Goal: Information Seeking & Learning: Learn about a topic

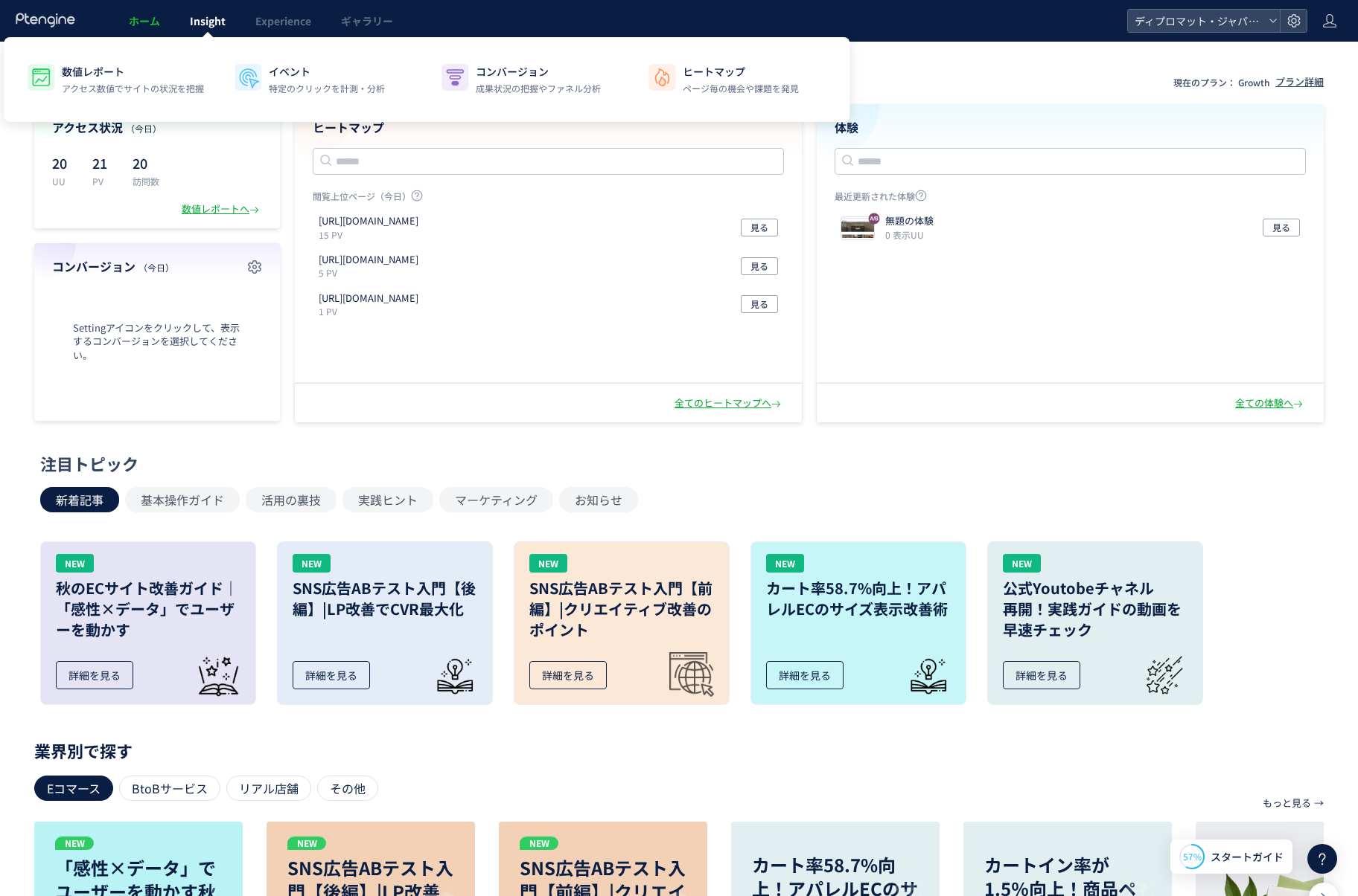
click at [217, 26] on span "Insight" at bounding box center [207, 21] width 36 height 15
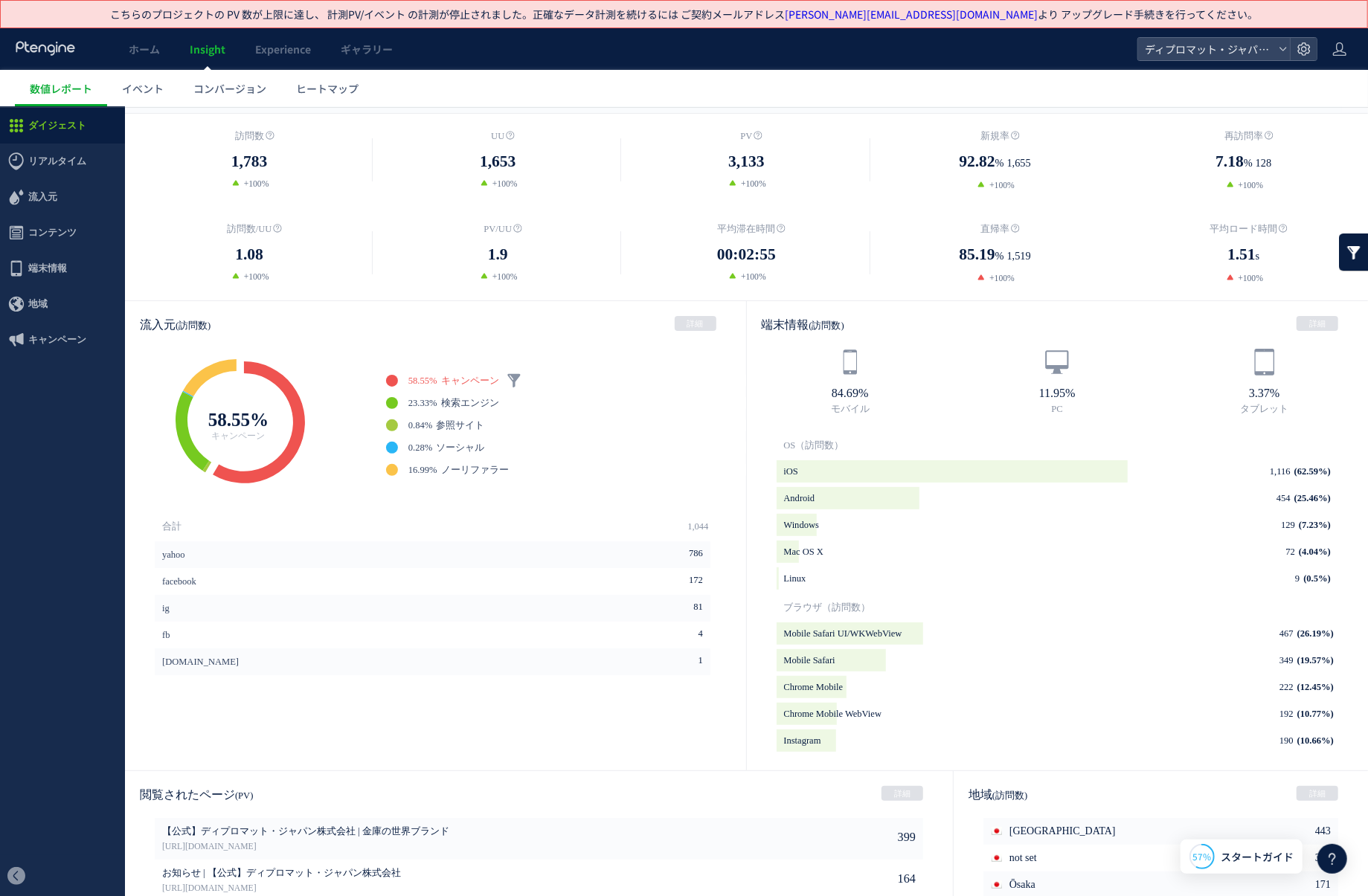
scroll to position [223, 0]
click at [515, 371] on link at bounding box center [514, 378] width 15 height 15
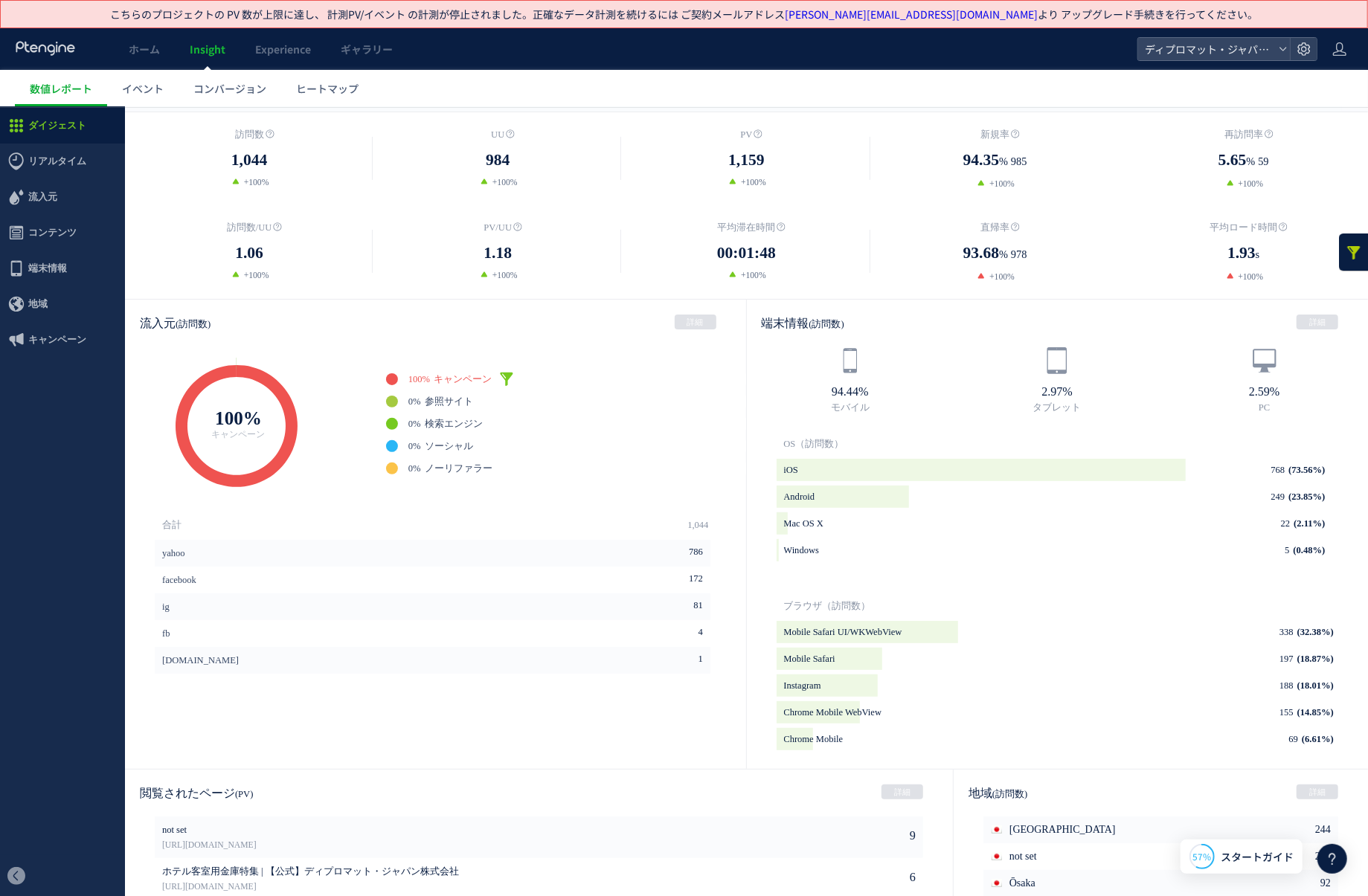
click at [629, 334] on input "**" at bounding box center [640, 343] width 45 height 19
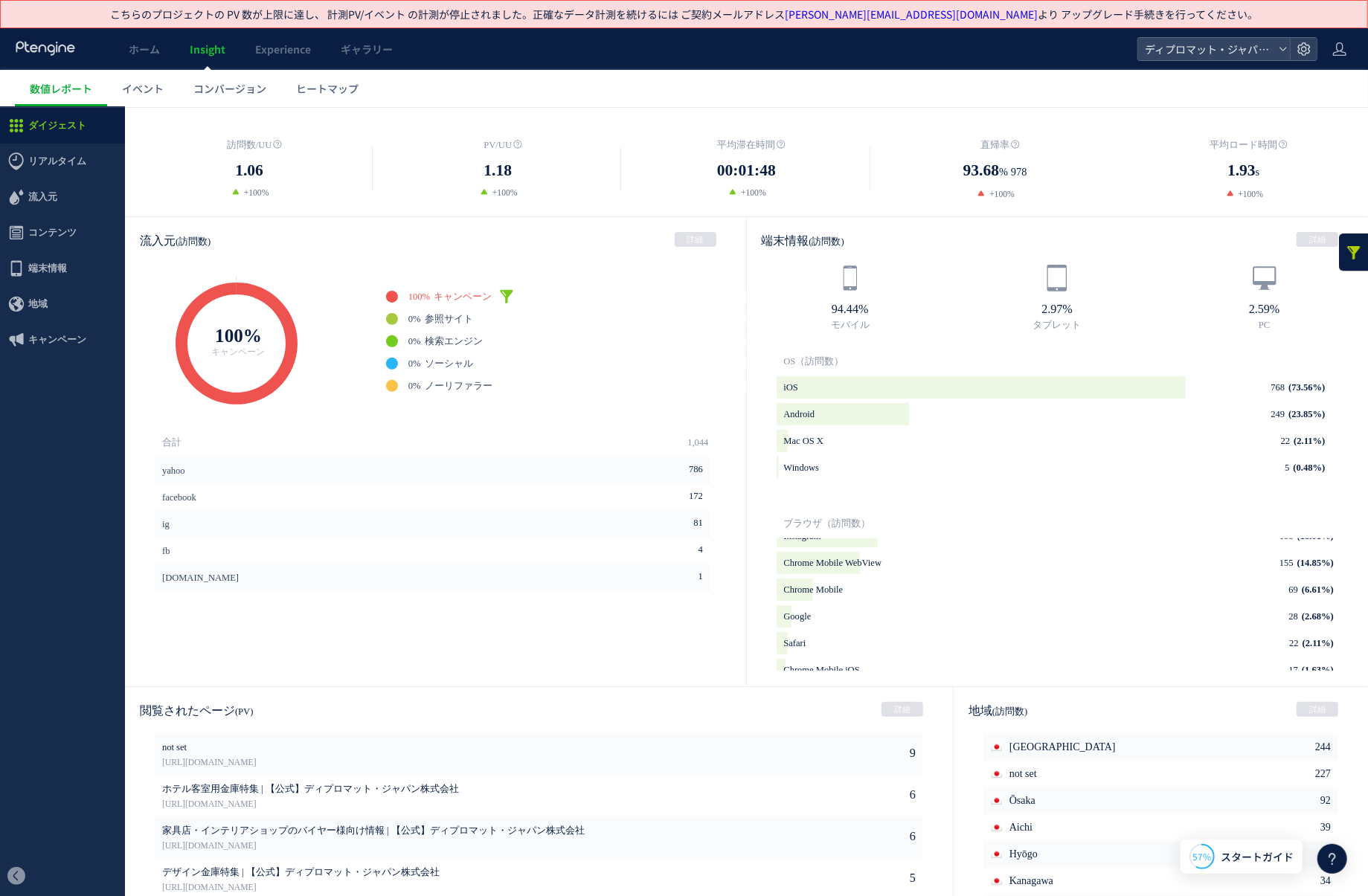
scroll to position [455, 0]
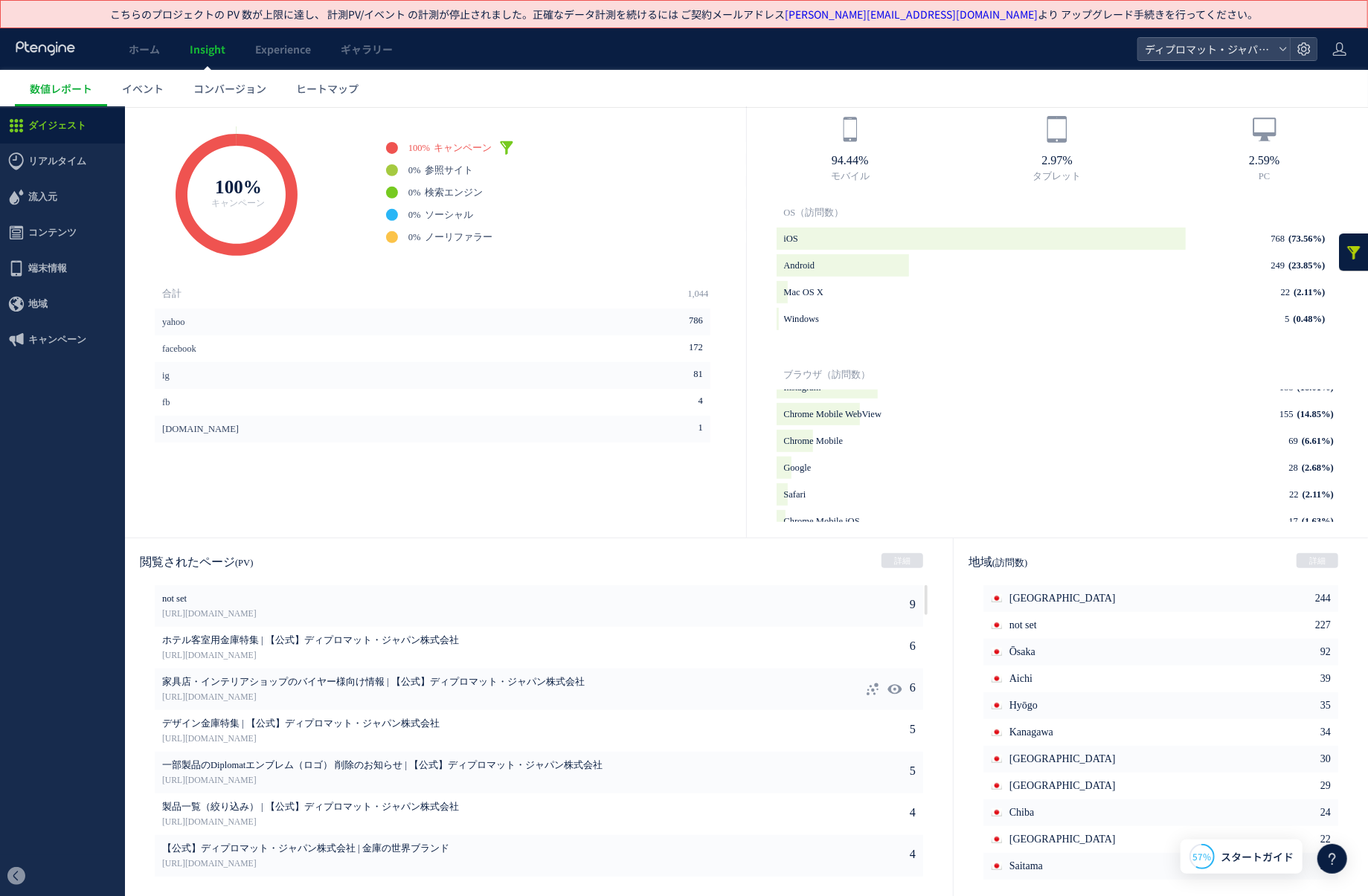
click at [362, 679] on span "家具店・インテリアショップのバイヤー様向け情報 | 【公式】ディプロマット・ジャパン株式会社" at bounding box center [472, 682] width 619 height 14
click at [216, 694] on link "[URL][DOMAIN_NAME]" at bounding box center [472, 697] width 619 height 14
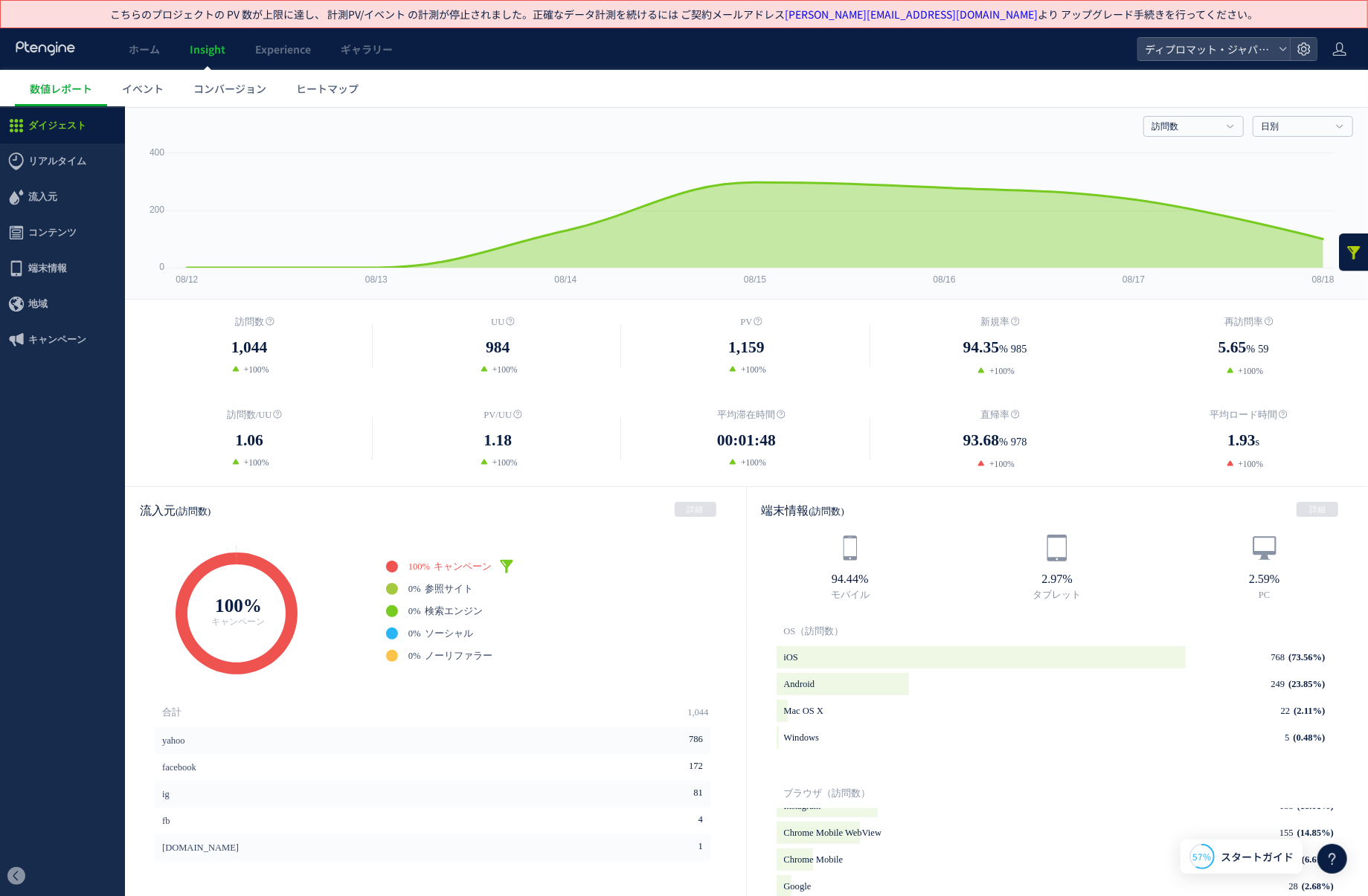
scroll to position [0, 0]
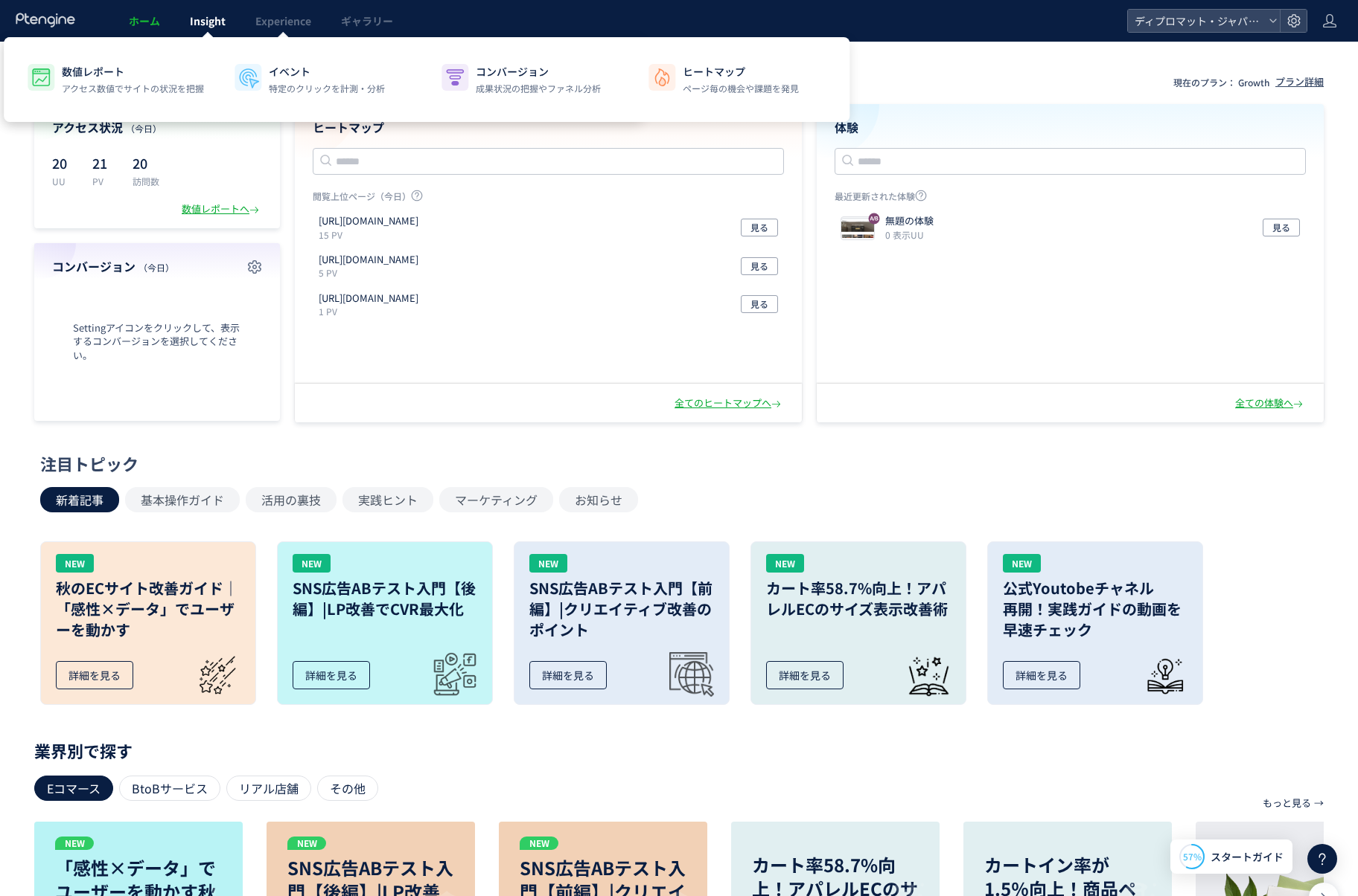
click at [232, 21] on link "Insight" at bounding box center [207, 21] width 66 height 42
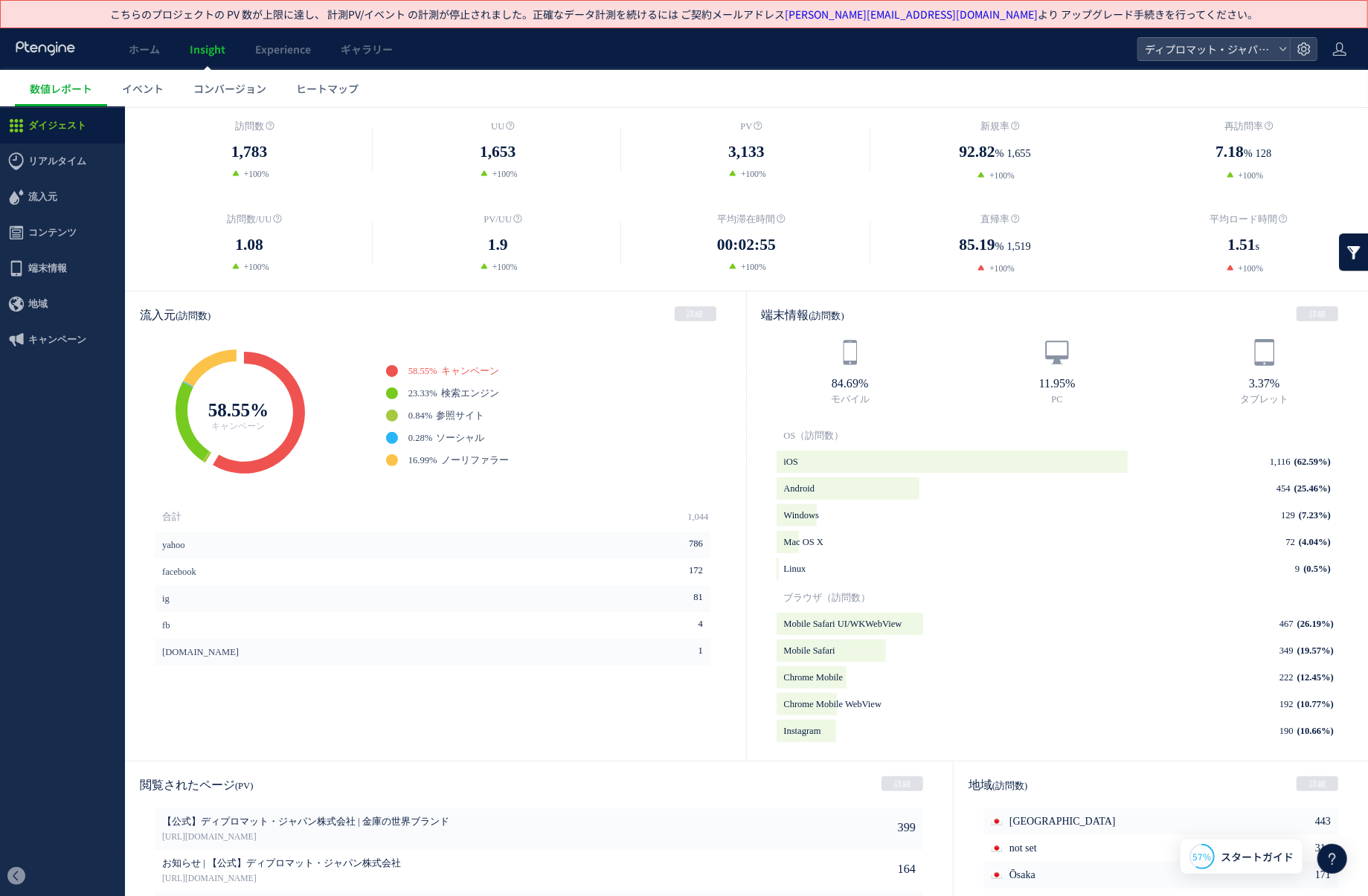
scroll to position [306, 0]
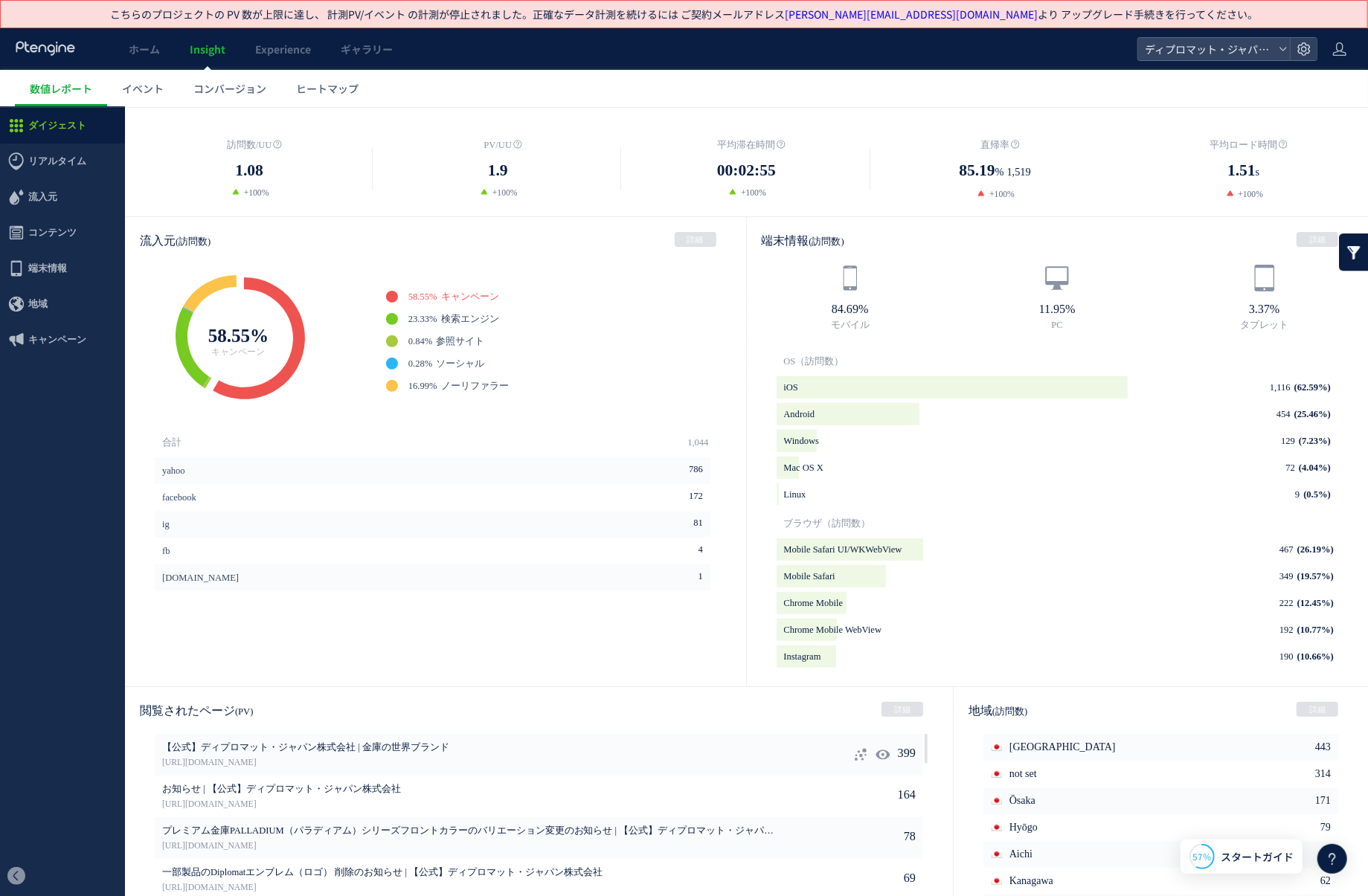
click at [306, 748] on span "【公式】ディプロマット・ジャパン株式会社 | 金庫の世界ブランド" at bounding box center [472, 747] width 619 height 14
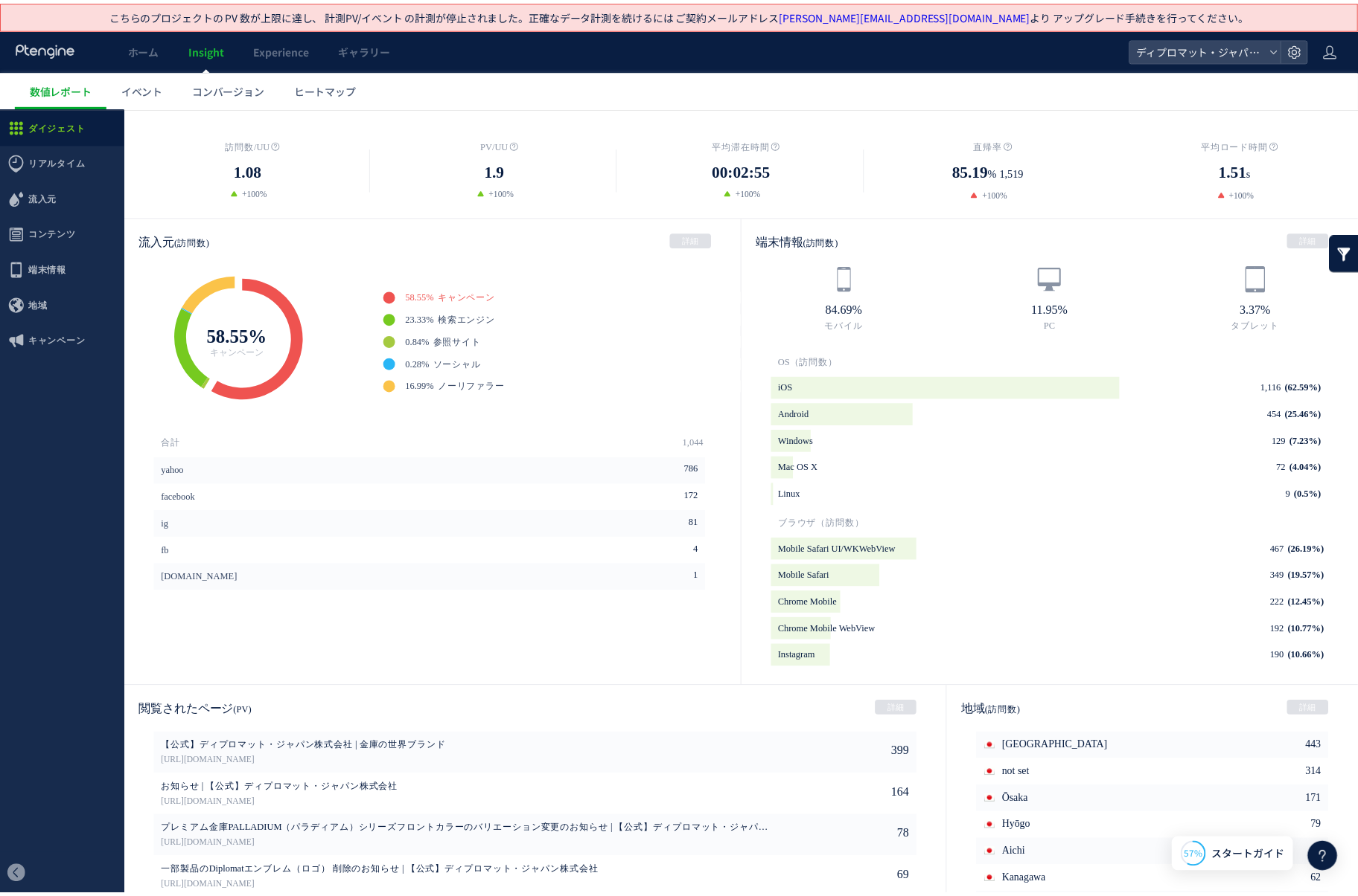
scroll to position [0, 0]
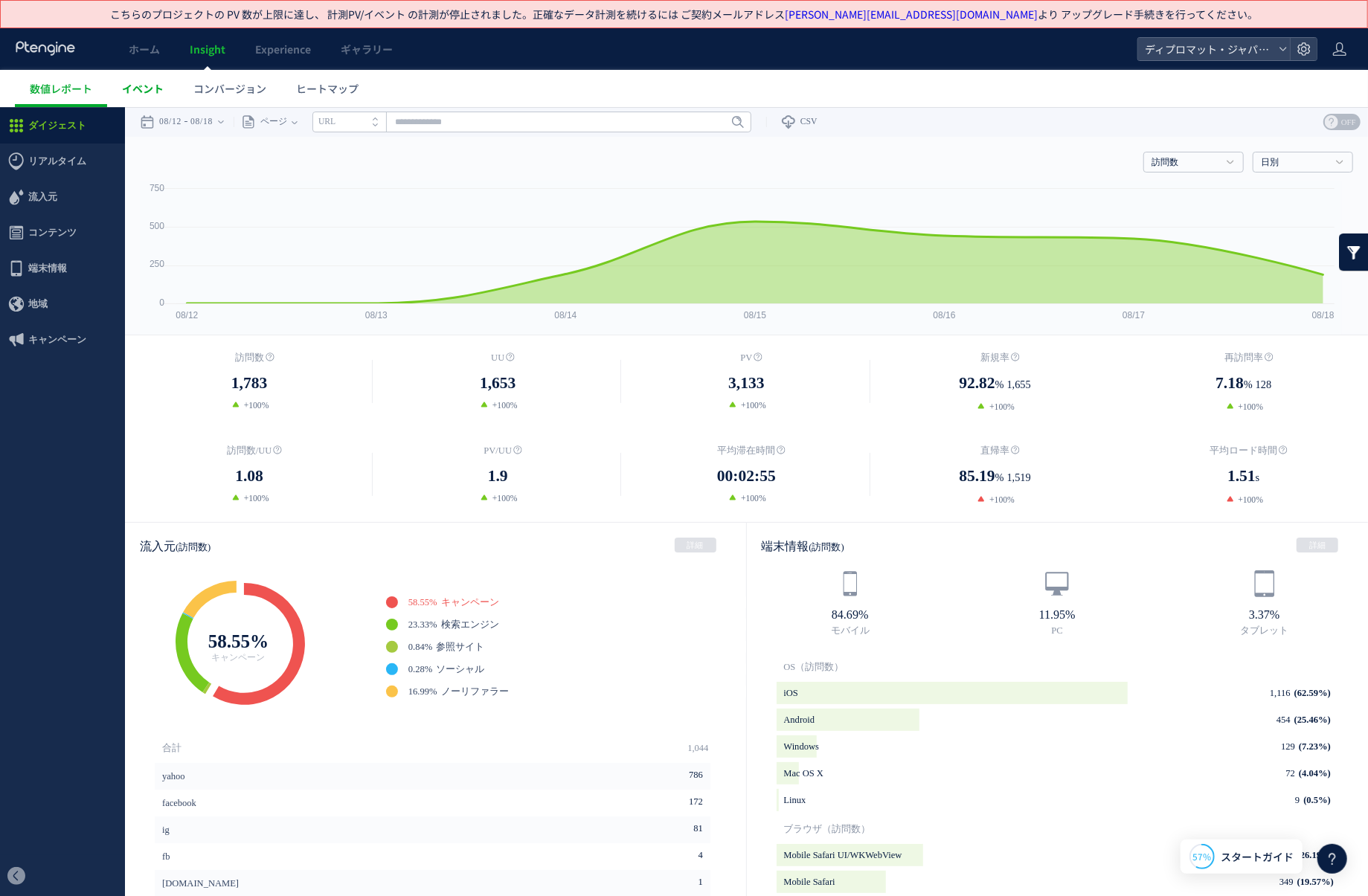
click at [131, 100] on link "イベント" at bounding box center [142, 89] width 71 height 37
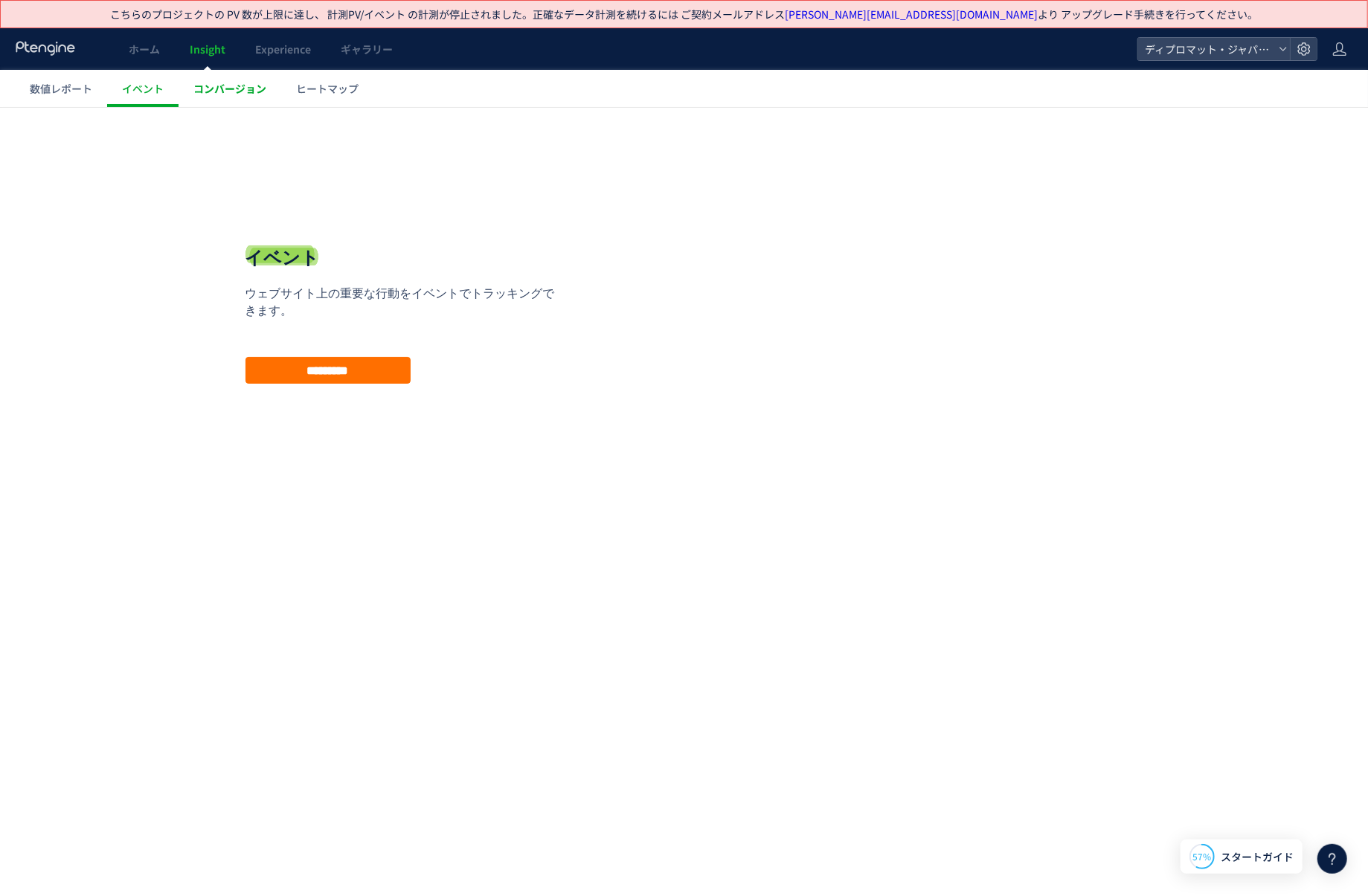
click at [261, 99] on link "コンバージョン" at bounding box center [229, 89] width 102 height 37
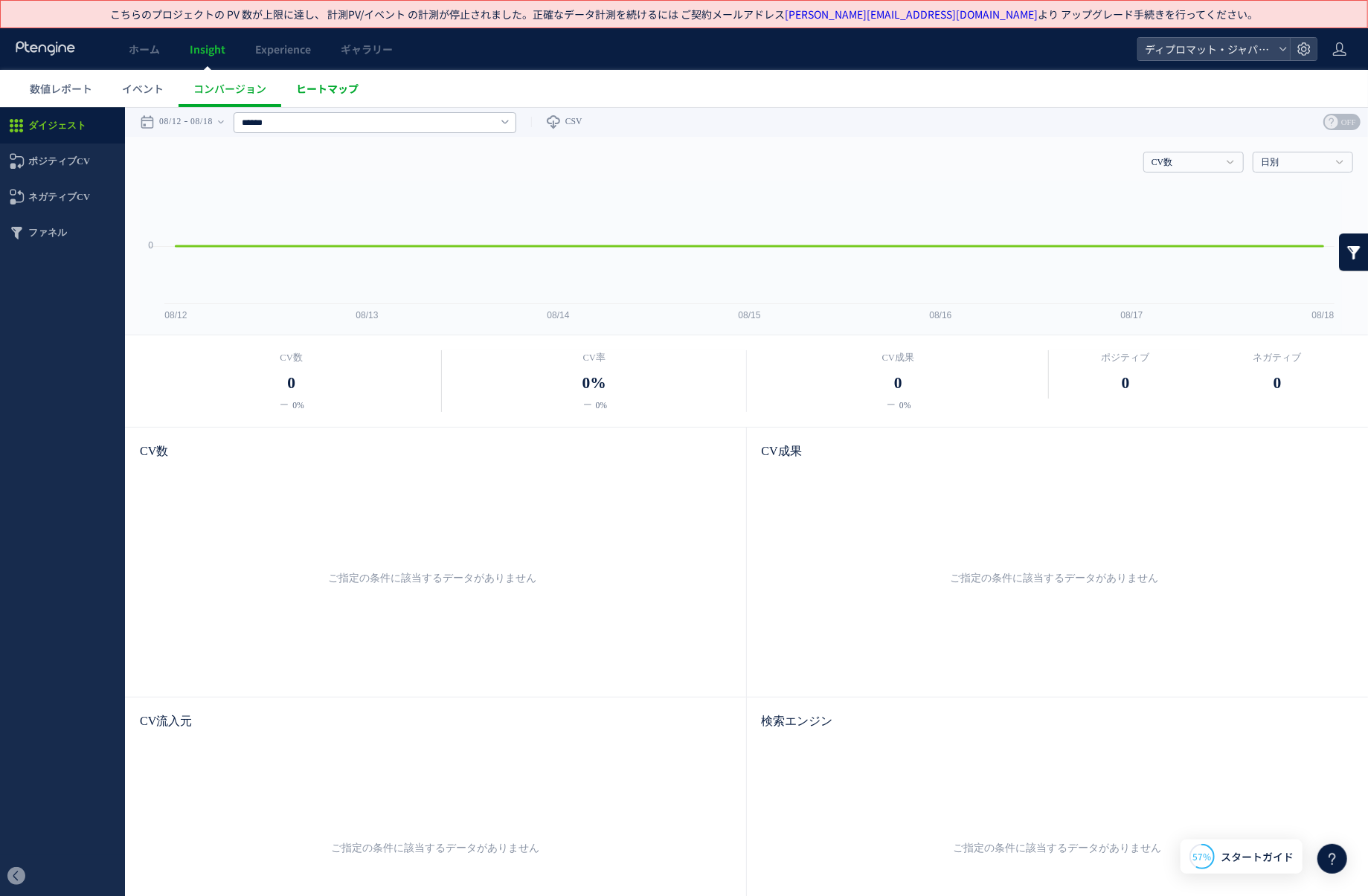
click at [326, 84] on span "ヒートマップ" at bounding box center [327, 89] width 62 height 15
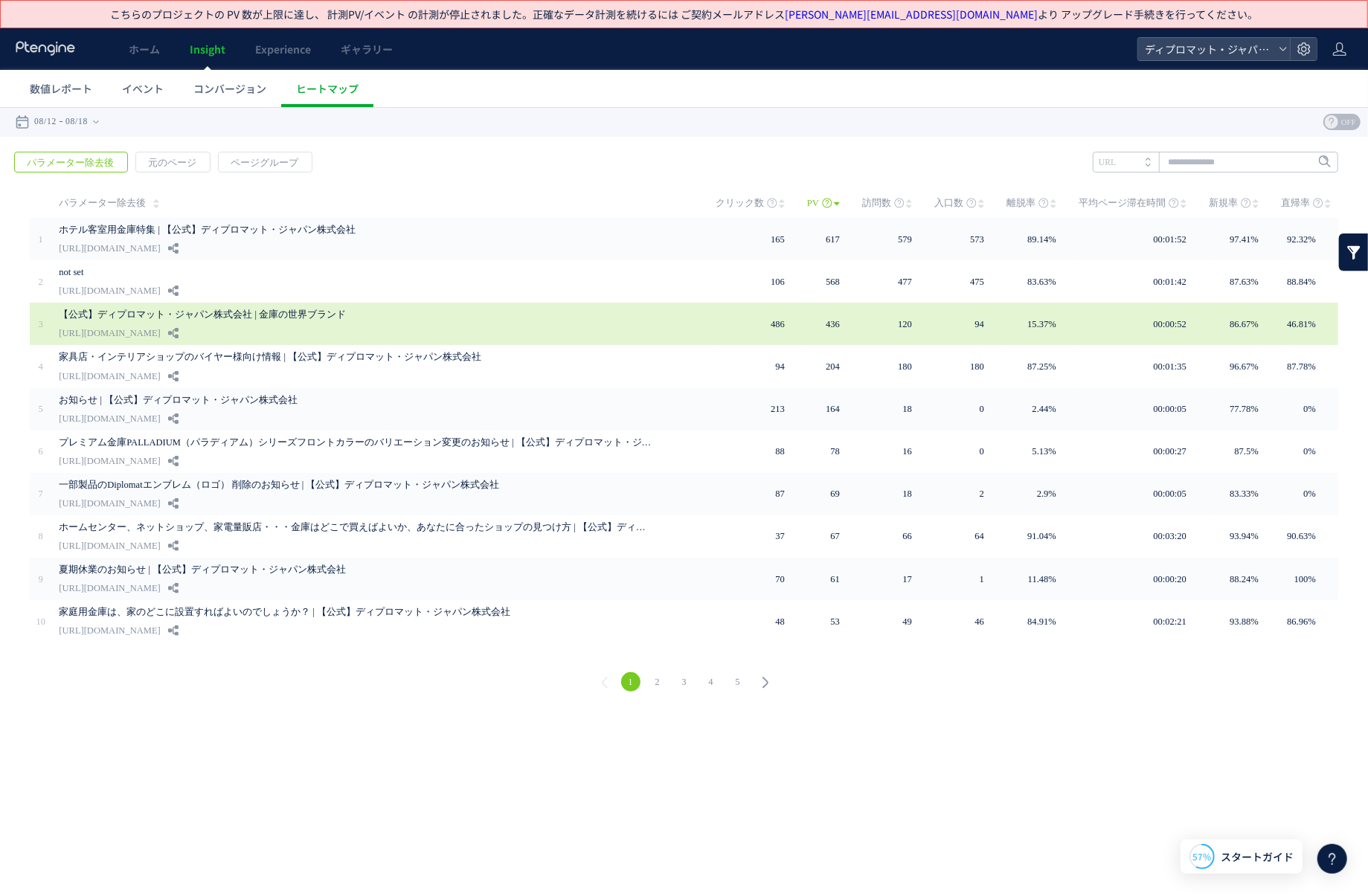
click at [267, 322] on link "【公式】ディプロマット・ジャパン株式会社 | 金庫の世界ブランド" at bounding box center [356, 314] width 595 height 18
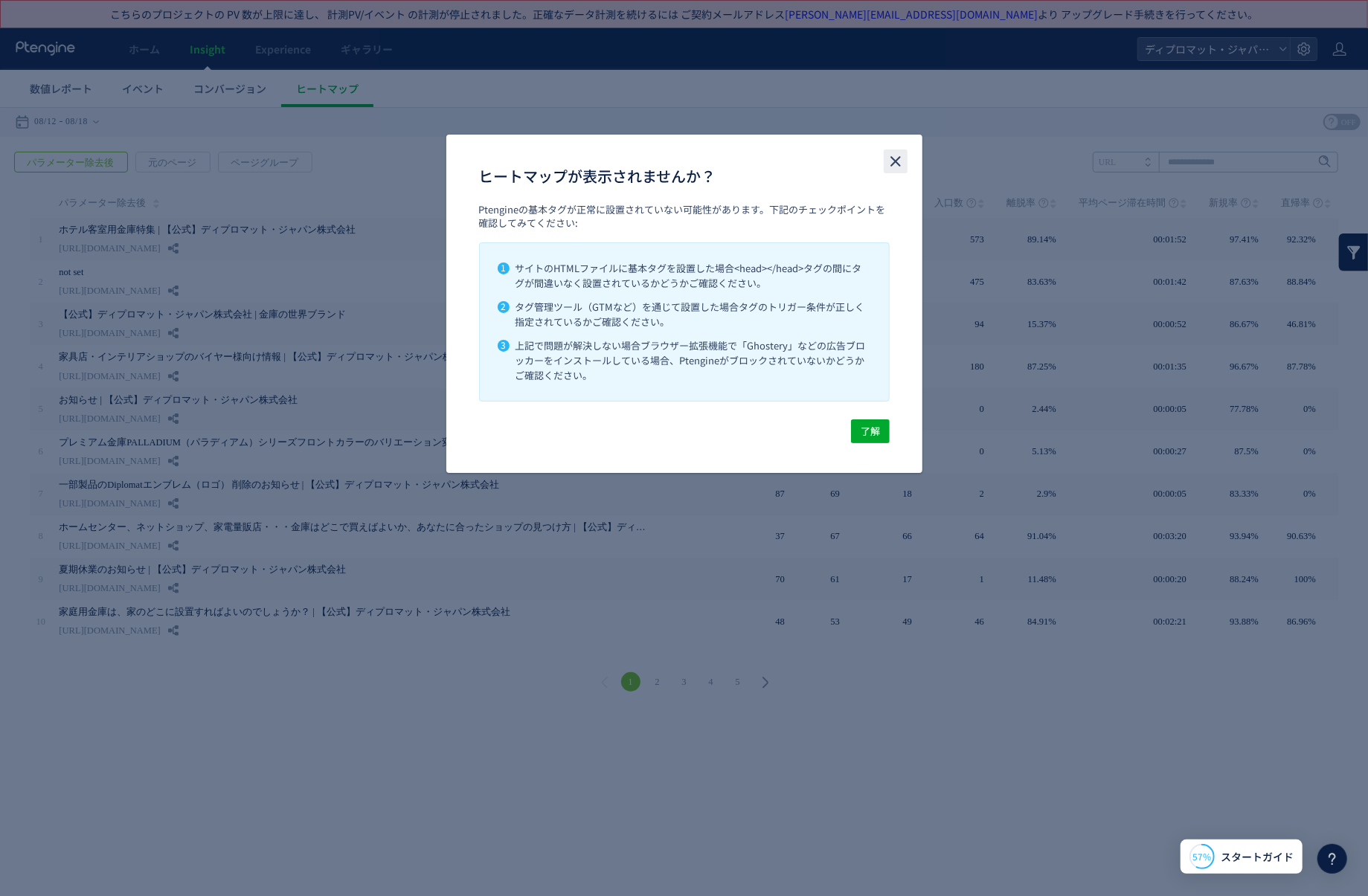
click at [893, 169] on icon "close" at bounding box center [896, 162] width 18 height 18
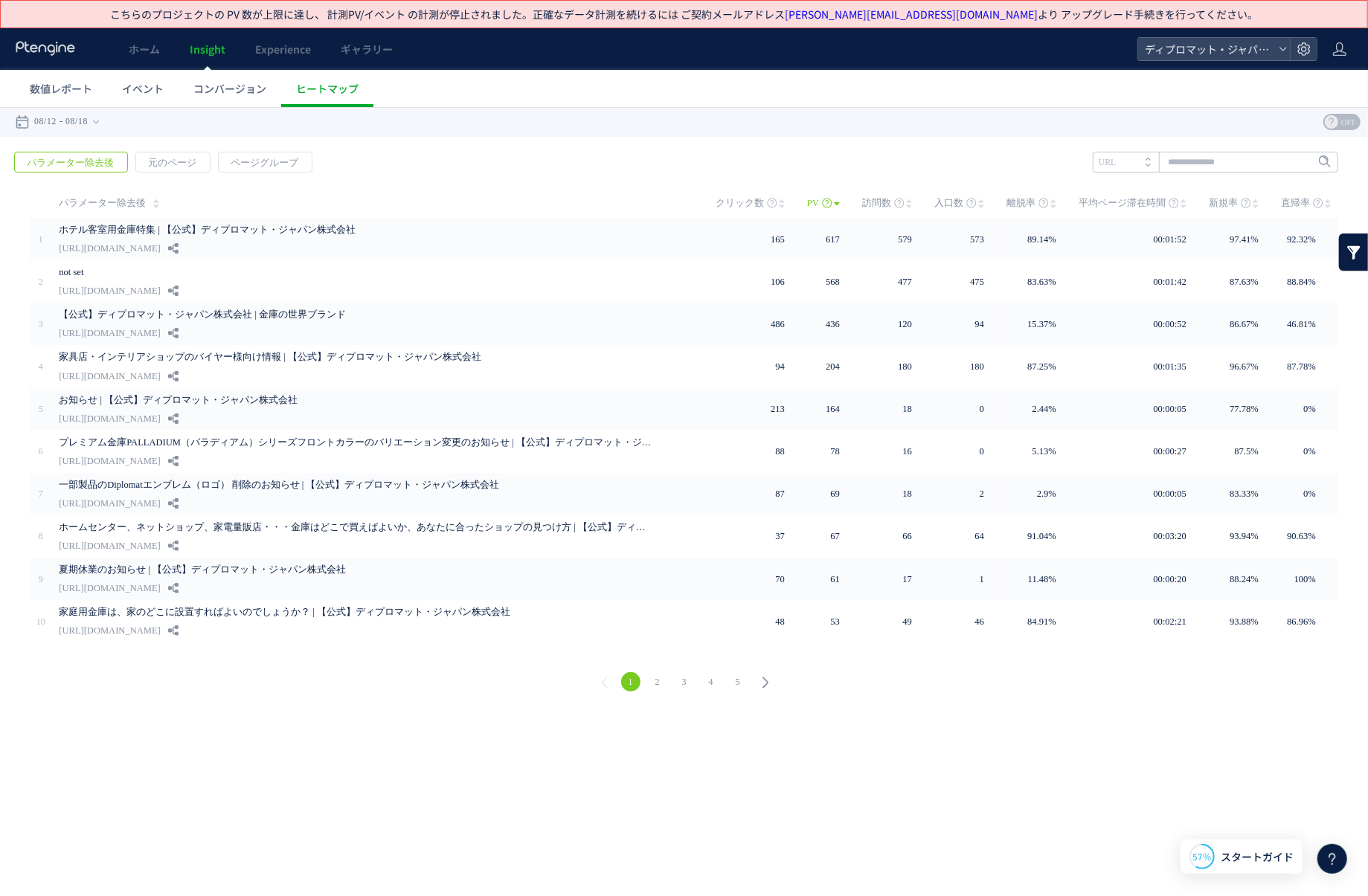
click at [651, 673] on link "2" at bounding box center [657, 680] width 19 height 19
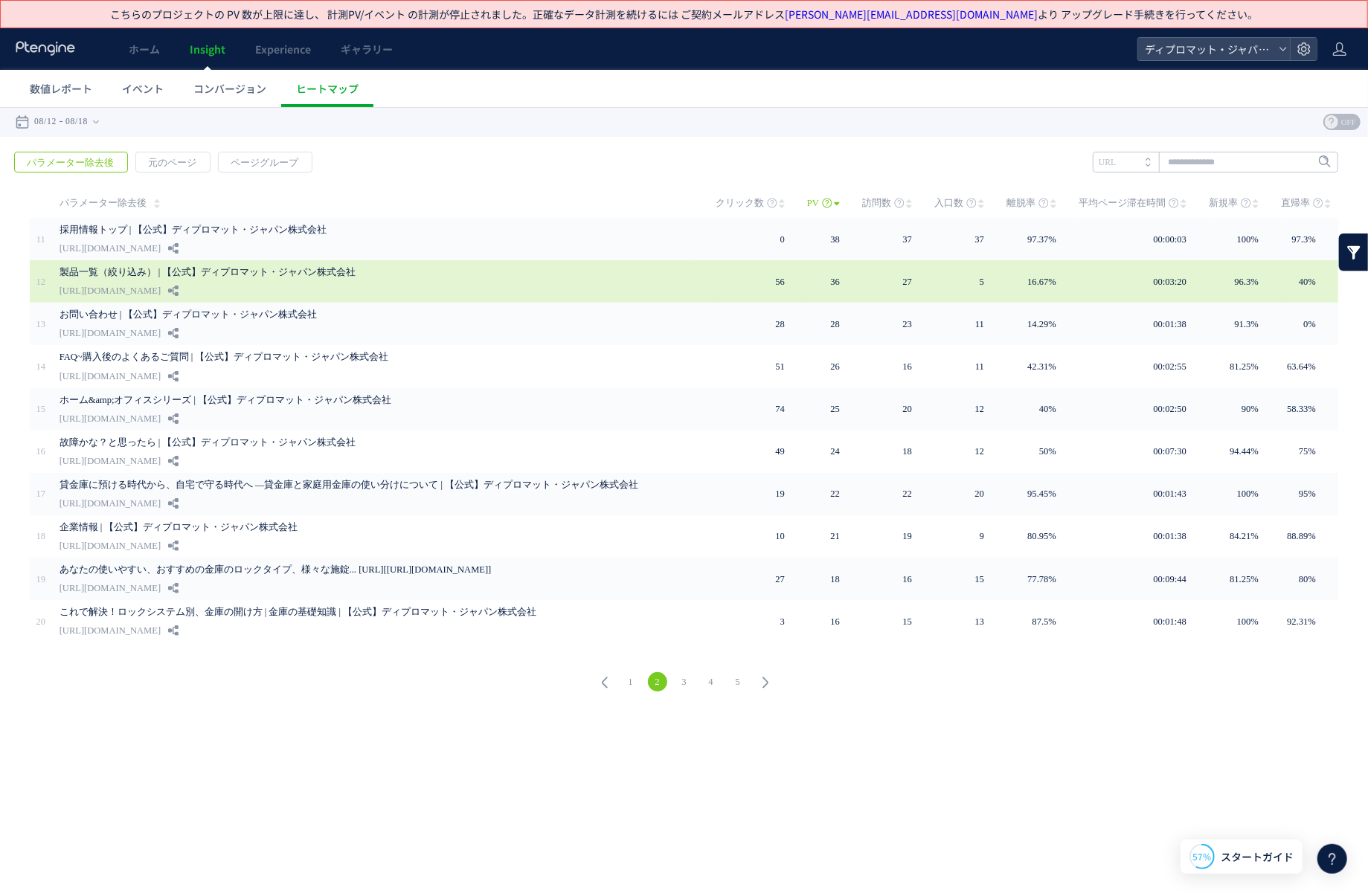
click at [341, 270] on link "製品一覧（絞り込み） | 【公式】ディプロマット・ジャパン株式会社" at bounding box center [357, 271] width 595 height 18
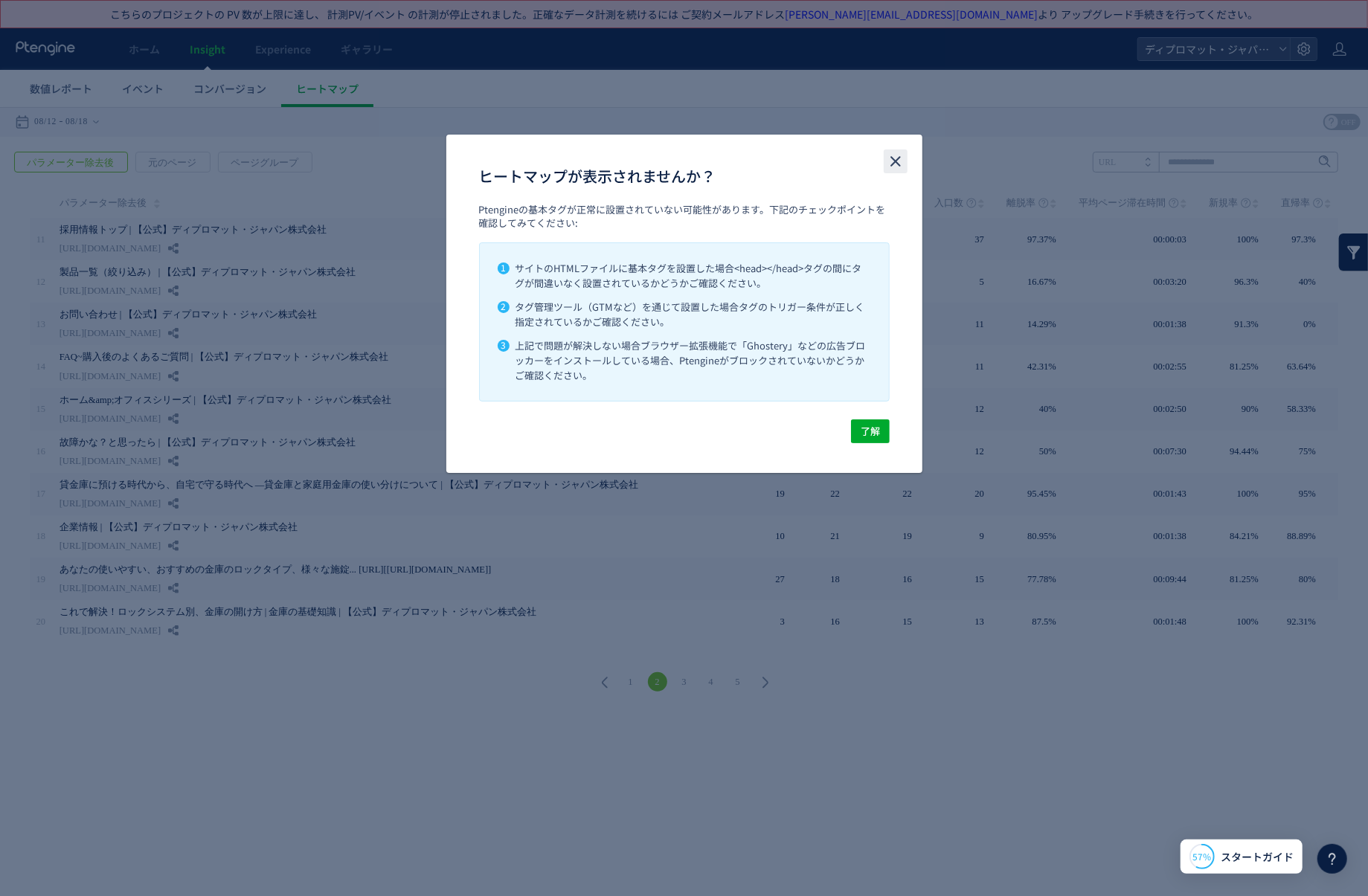
click at [900, 166] on icon "close" at bounding box center [896, 162] width 18 height 18
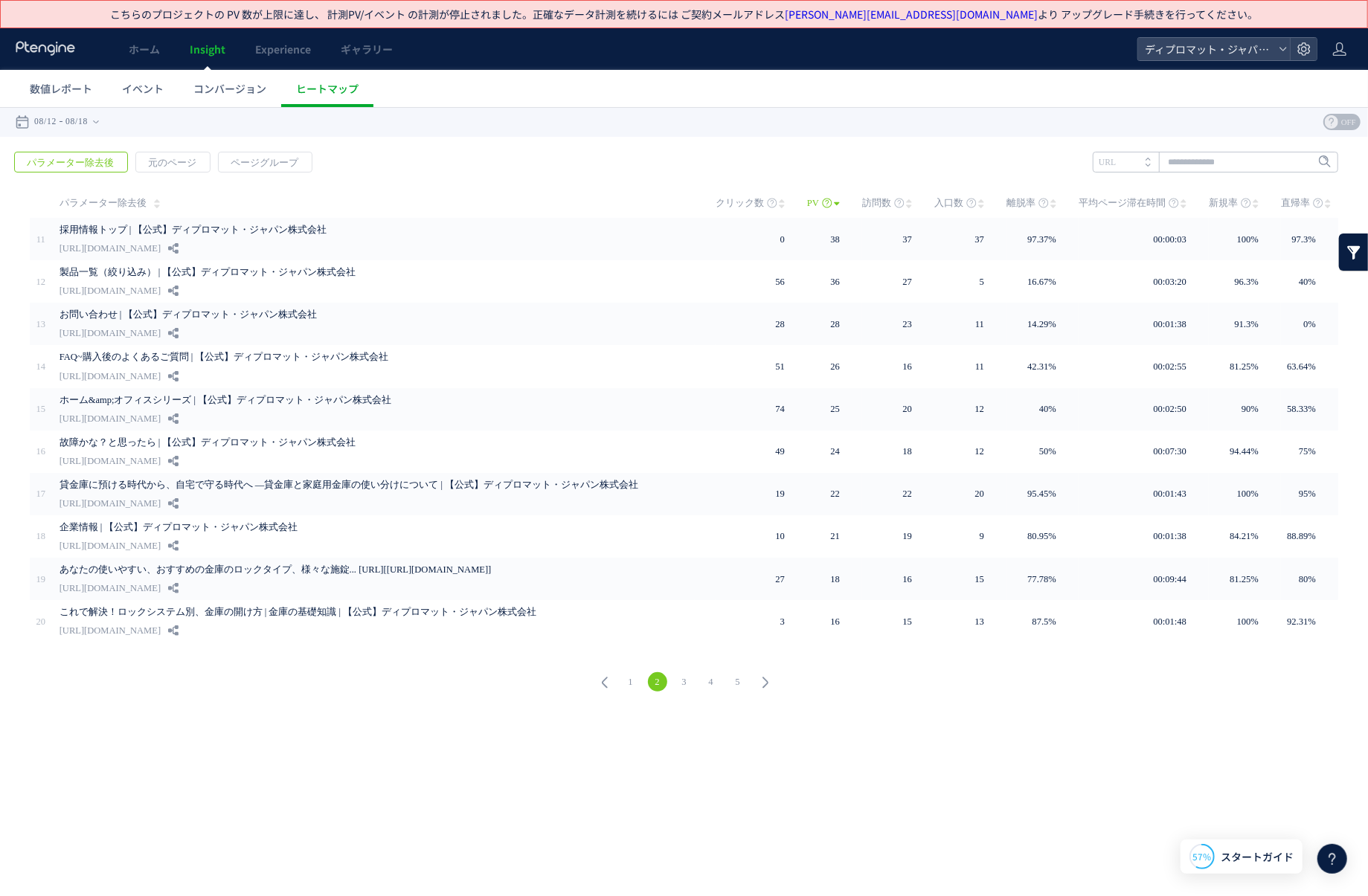
click at [688, 680] on link "3" at bounding box center [684, 680] width 19 height 19
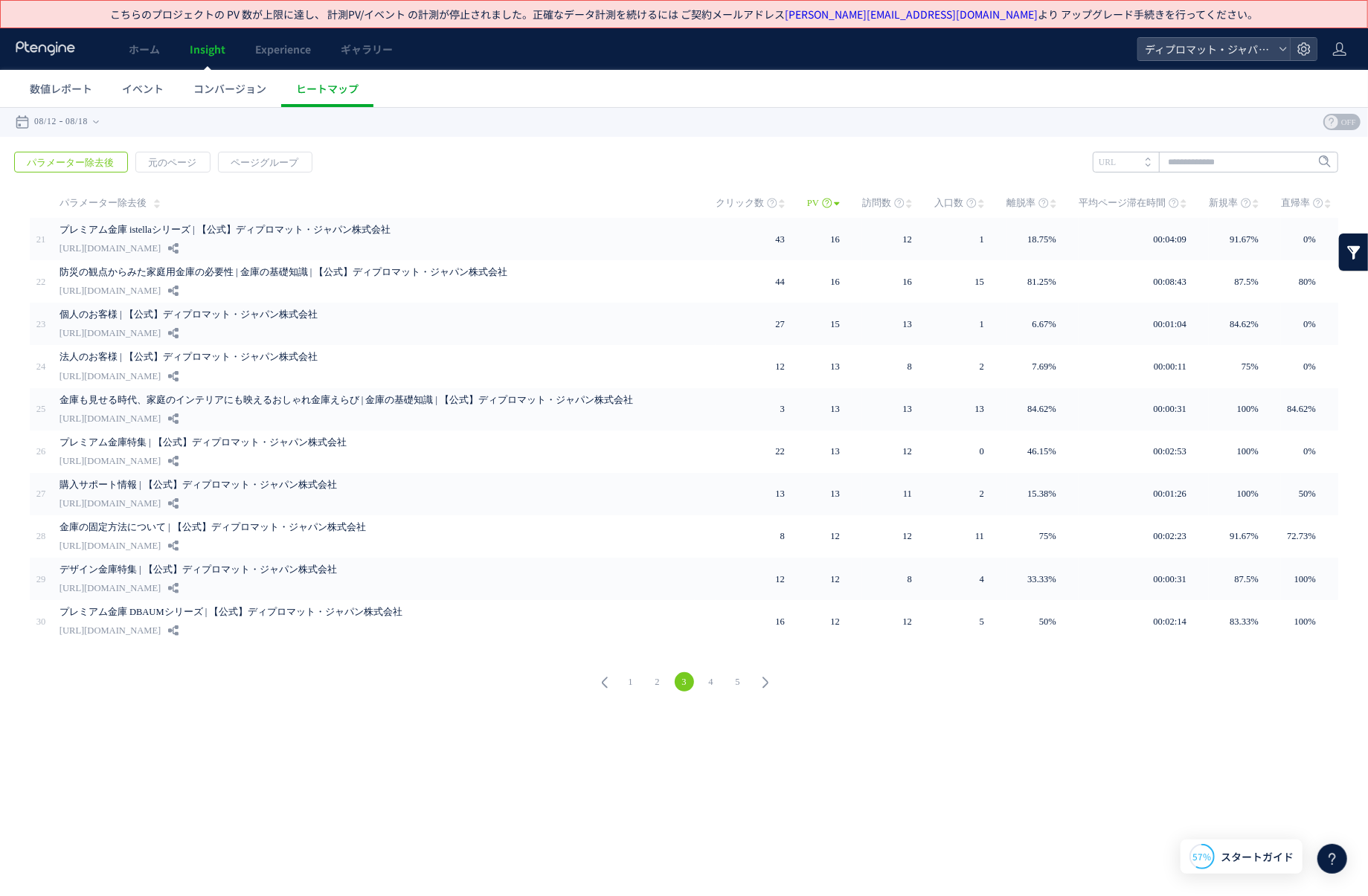
click at [58, 44] on icon at bounding box center [46, 48] width 62 height 15
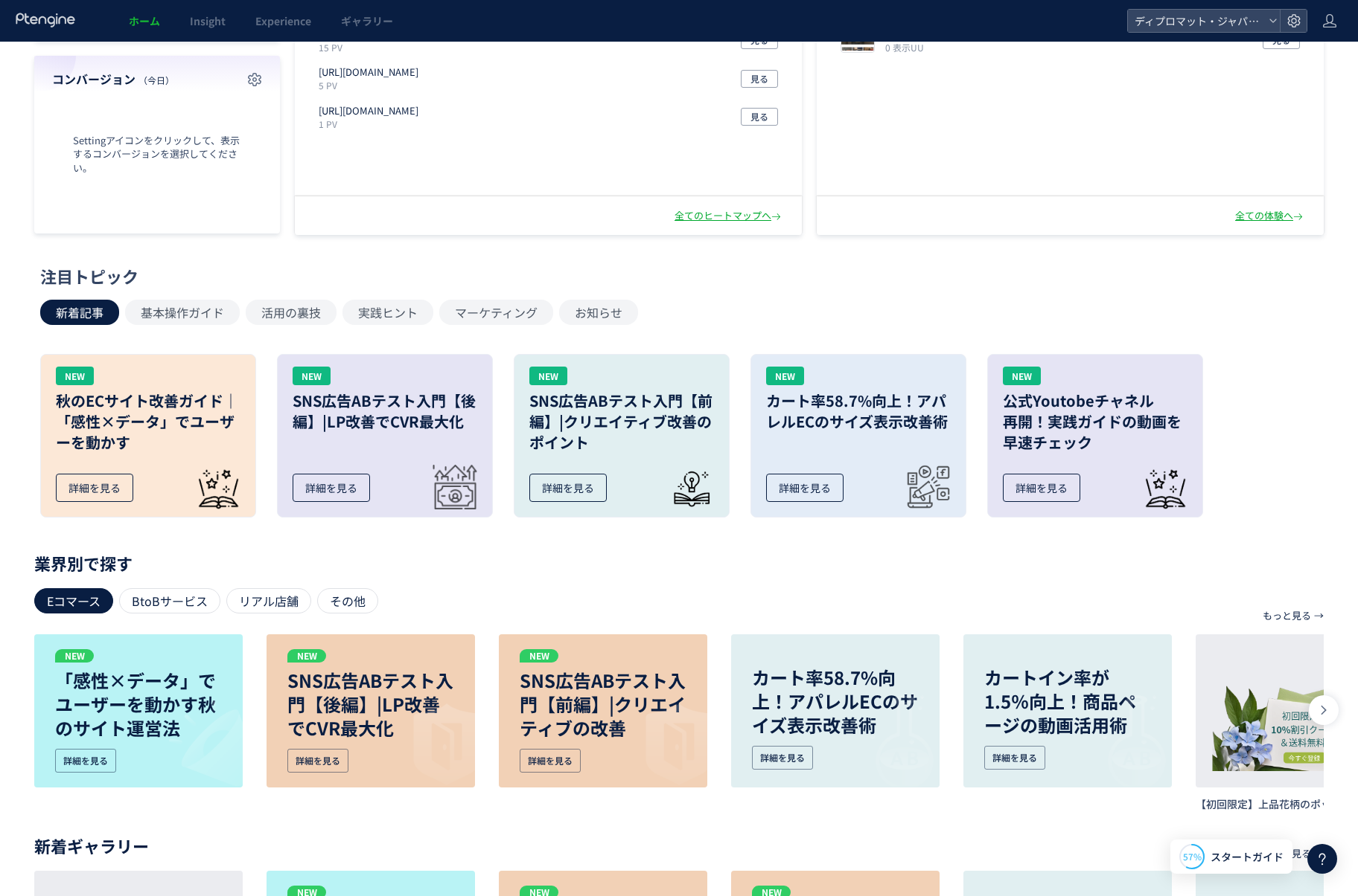
scroll to position [298, 0]
